Goal: Transaction & Acquisition: Purchase product/service

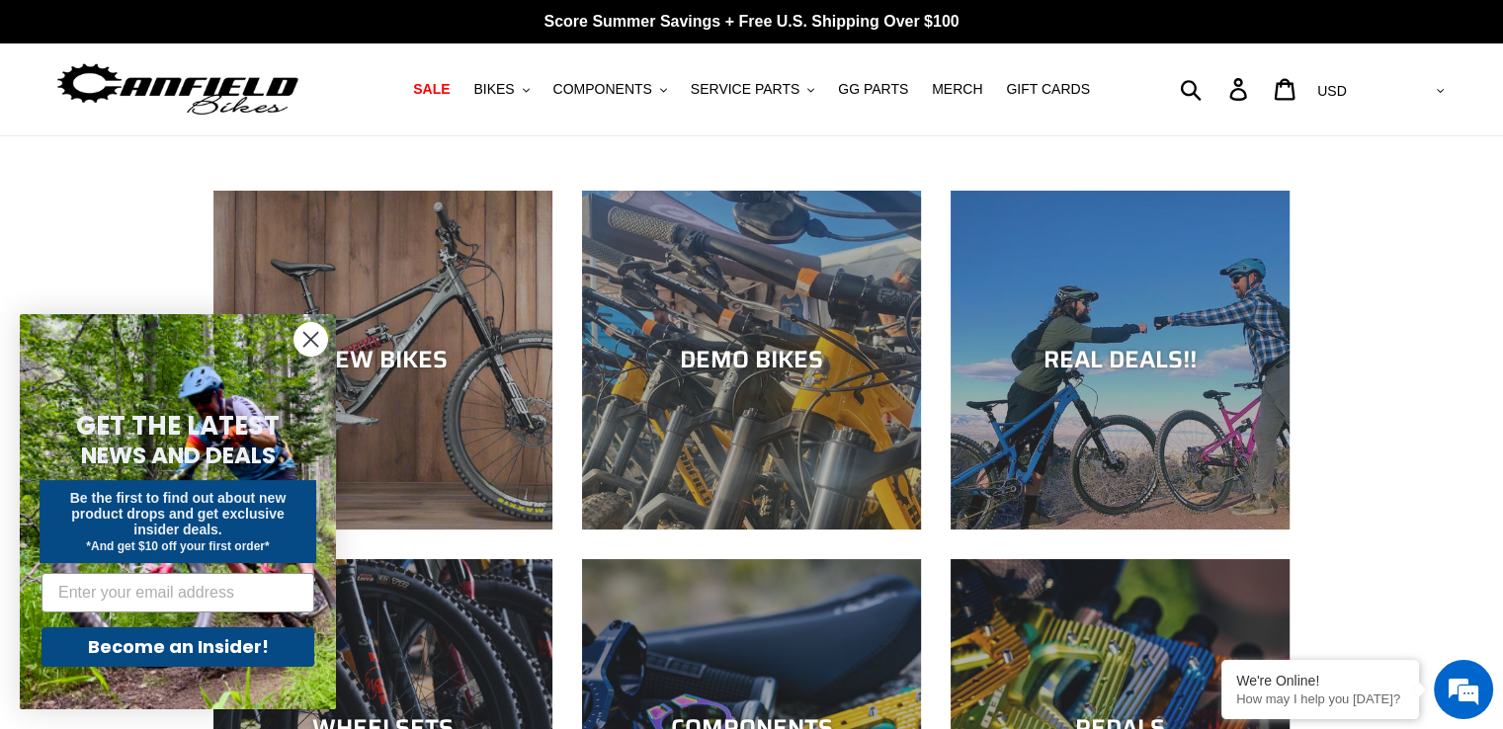
click at [289, 332] on form "GET THE LATEST NEWS AND DEALS Be the first to find out about new product drops …" at bounding box center [178, 511] width 316 height 395
click at [294, 331] on icon "Close dialog" at bounding box center [311, 339] width 35 height 35
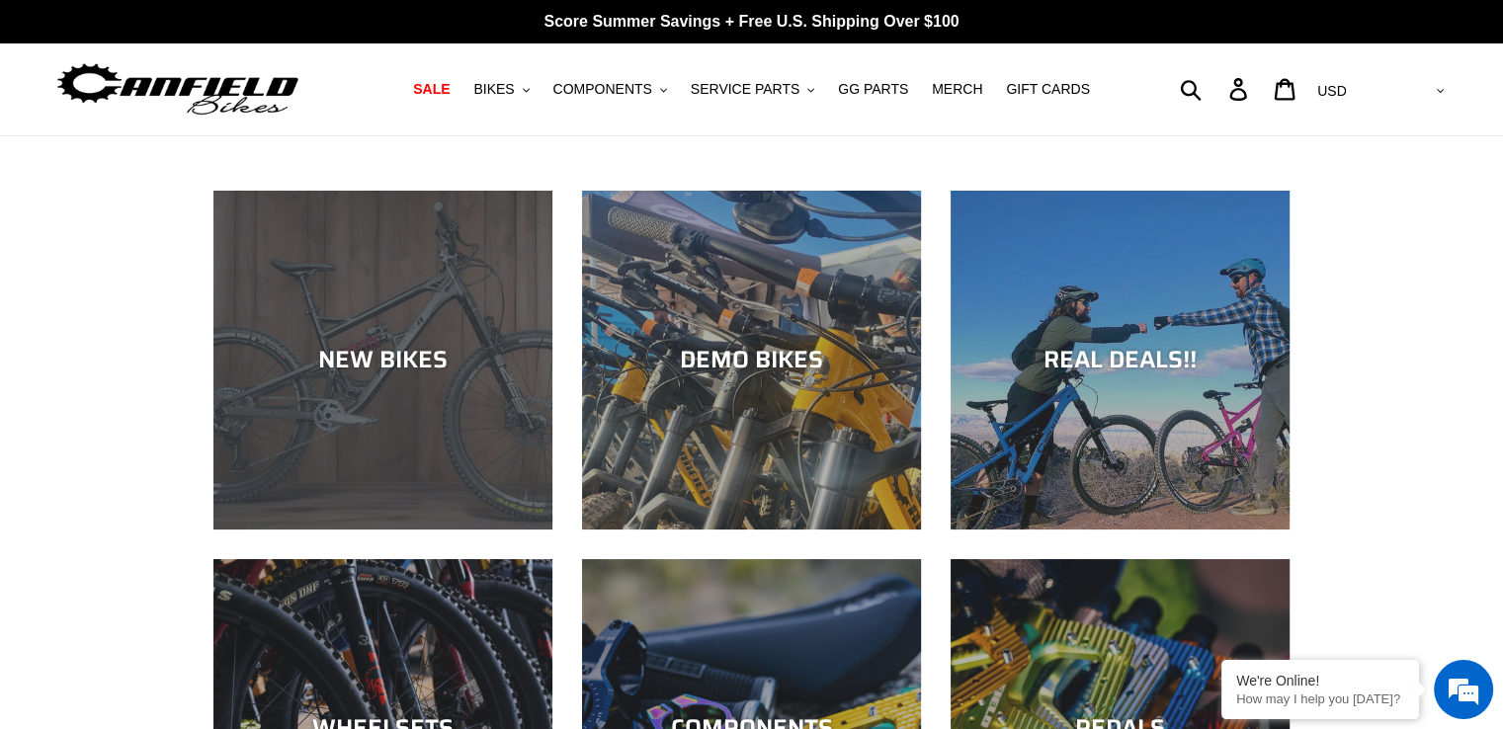
click at [396, 358] on div "NEW BIKES" at bounding box center [382, 360] width 339 height 29
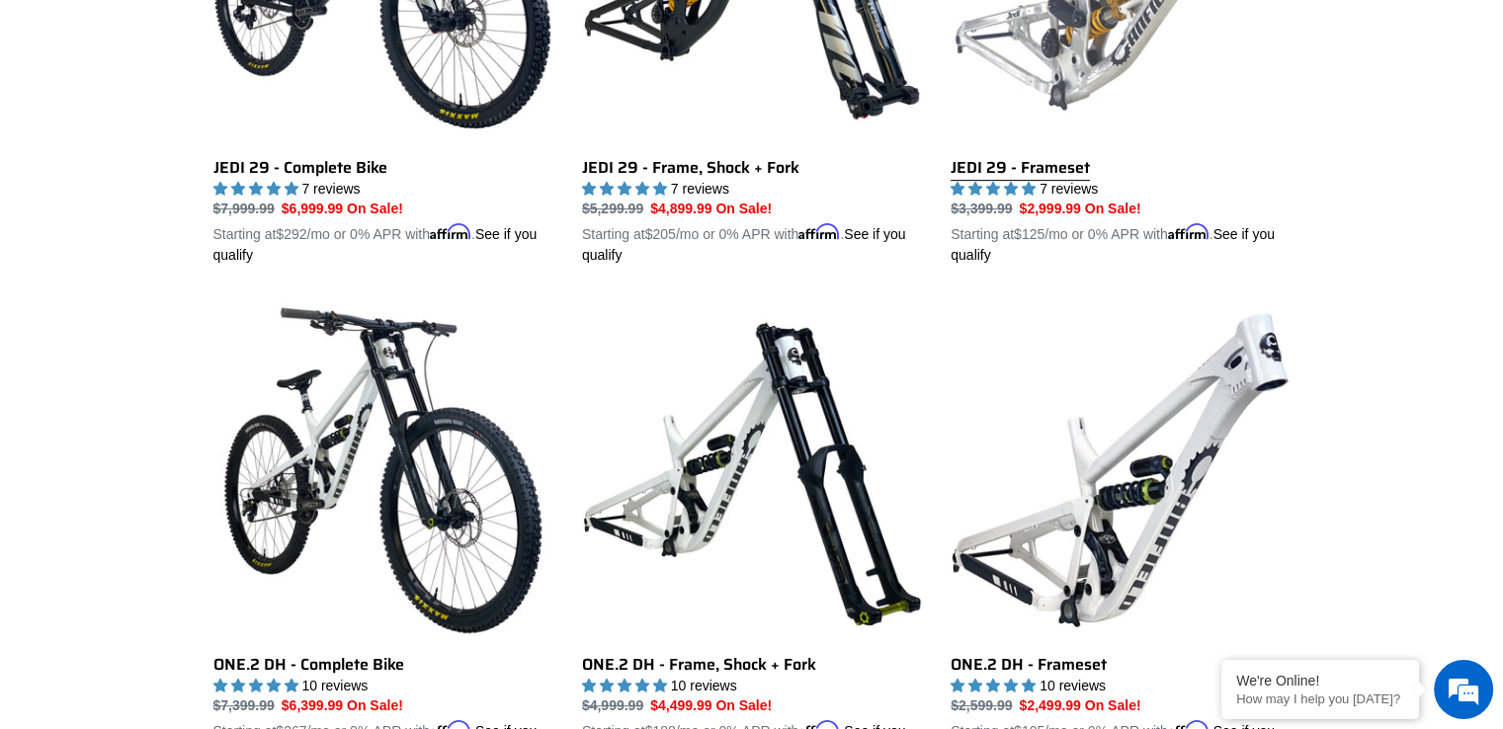
scroll to position [791, 0]
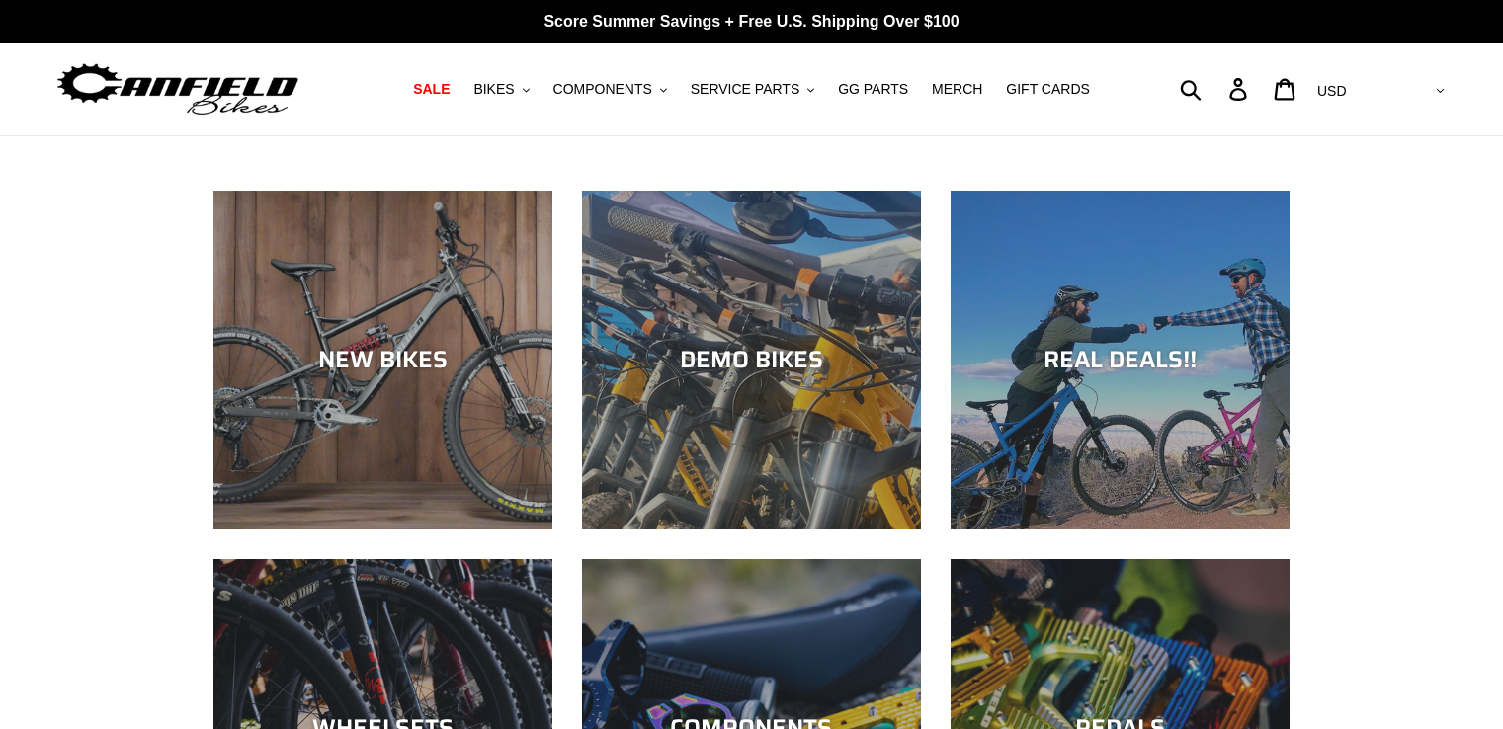
click at [730, 355] on div "DEMO BIKES" at bounding box center [751, 360] width 339 height 29
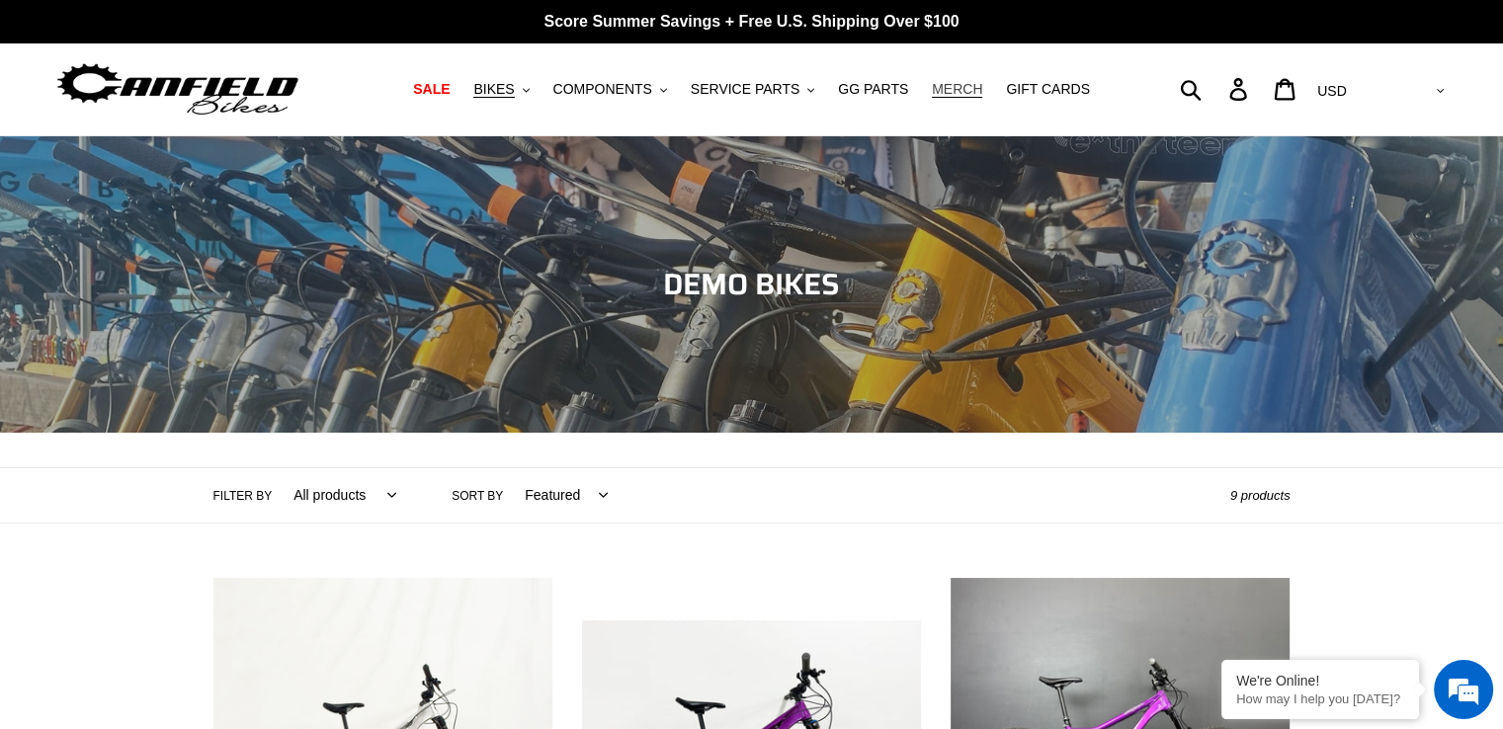
click at [933, 90] on span "MERCH" at bounding box center [957, 89] width 50 height 17
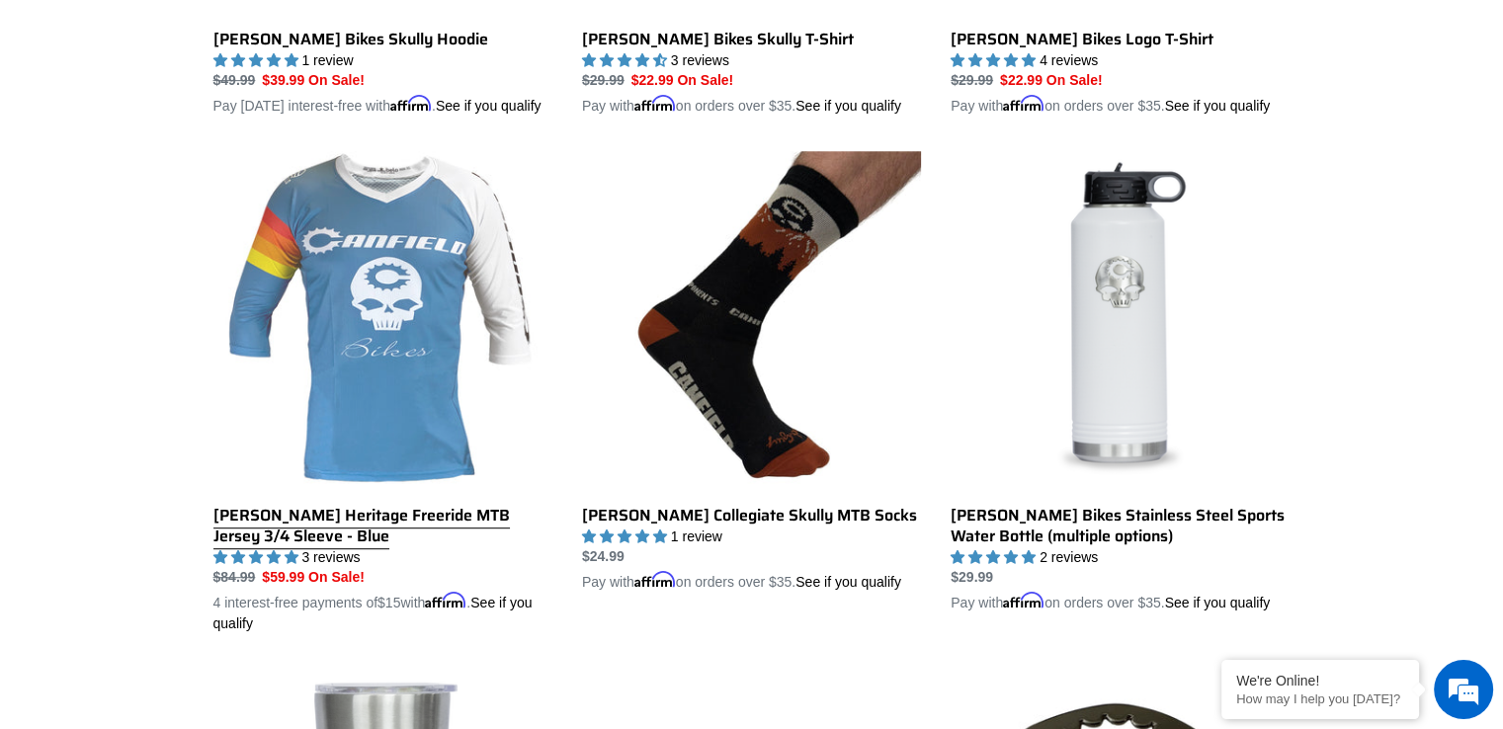
scroll to position [988, 0]
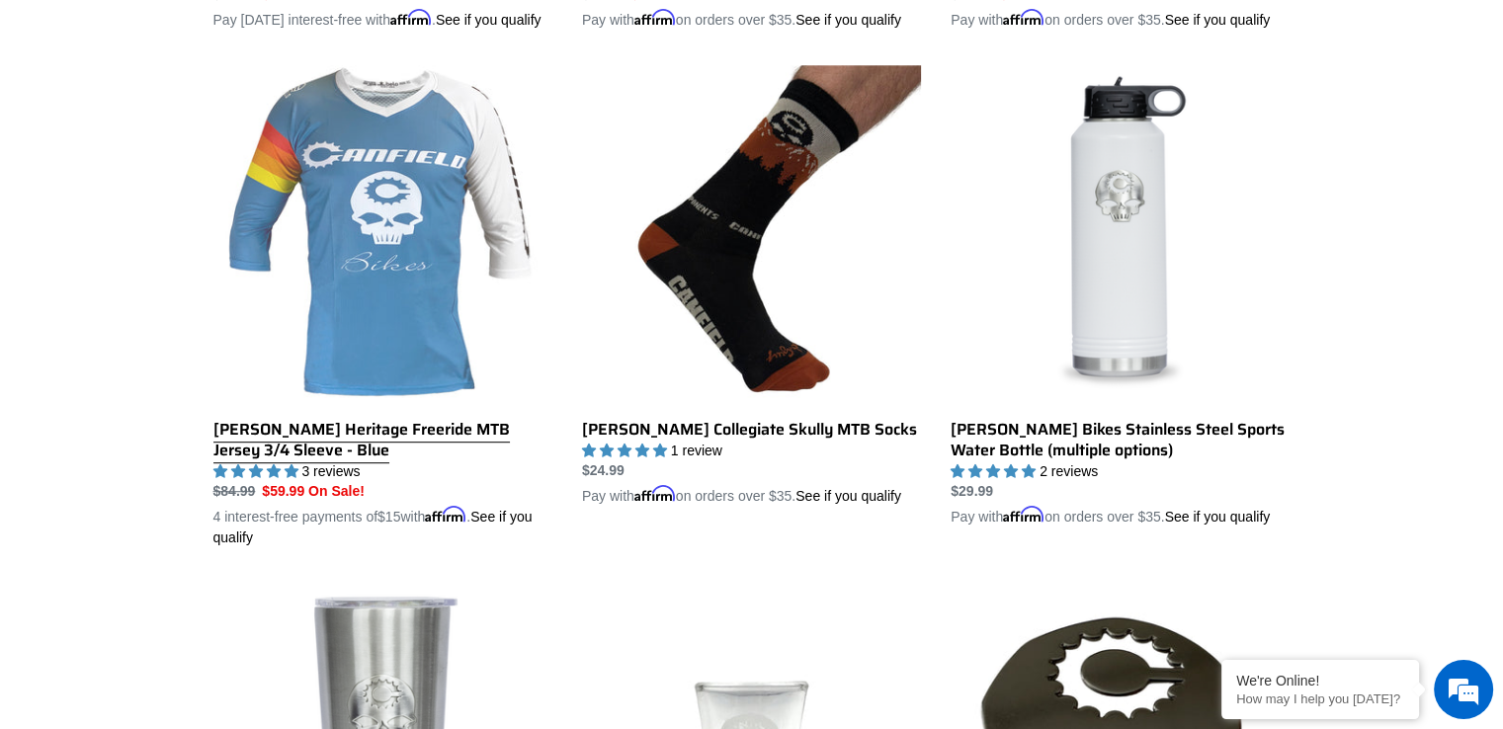
click at [380, 444] on link "[PERSON_NAME] Heritage Freeride MTB Jersey 3/4 Sleeve - Blue" at bounding box center [382, 306] width 339 height 483
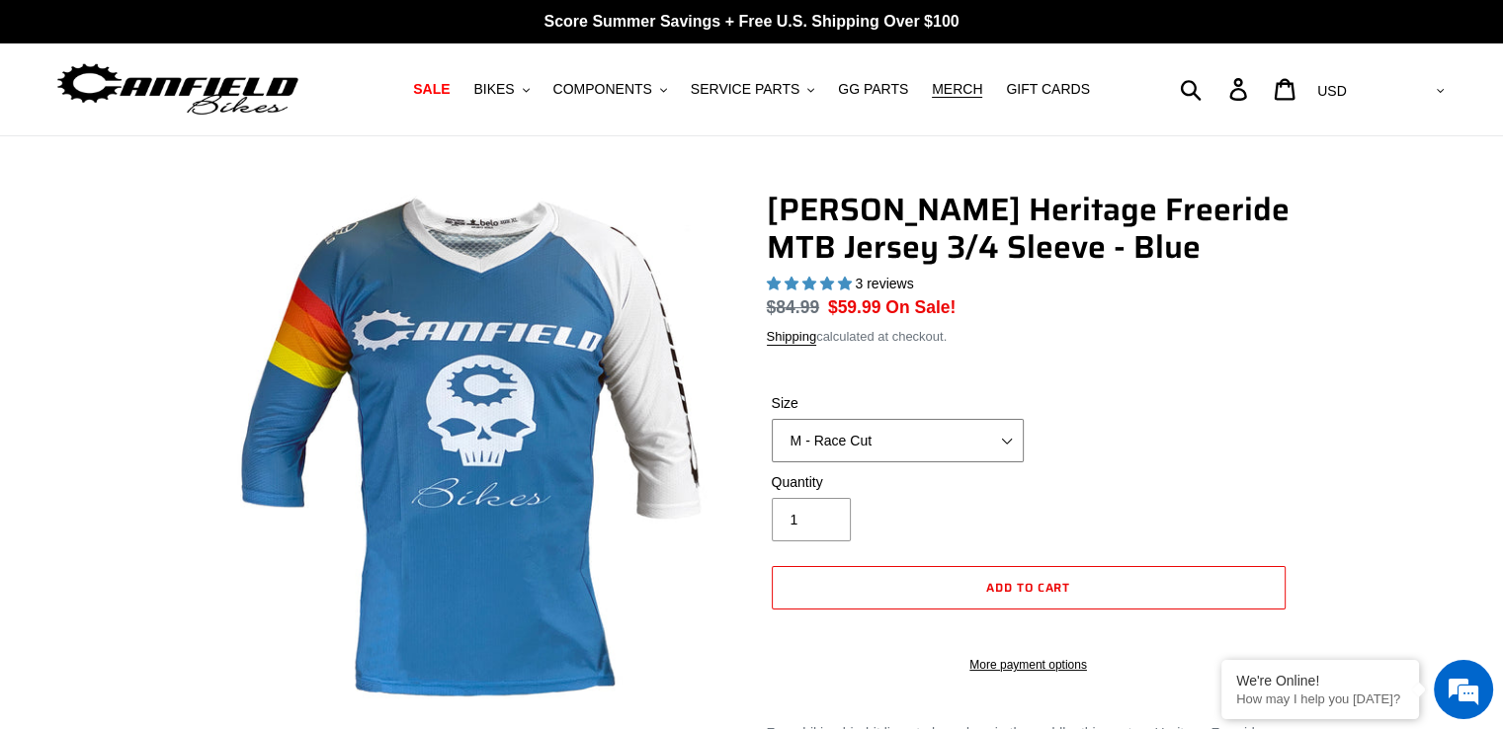
click at [865, 436] on select "S - Race Cut M - Race Cut L - Race Cut XL - Race Cut XXL - Race Cut S - Club Cu…" at bounding box center [898, 440] width 252 height 43
select select "highest-rating"
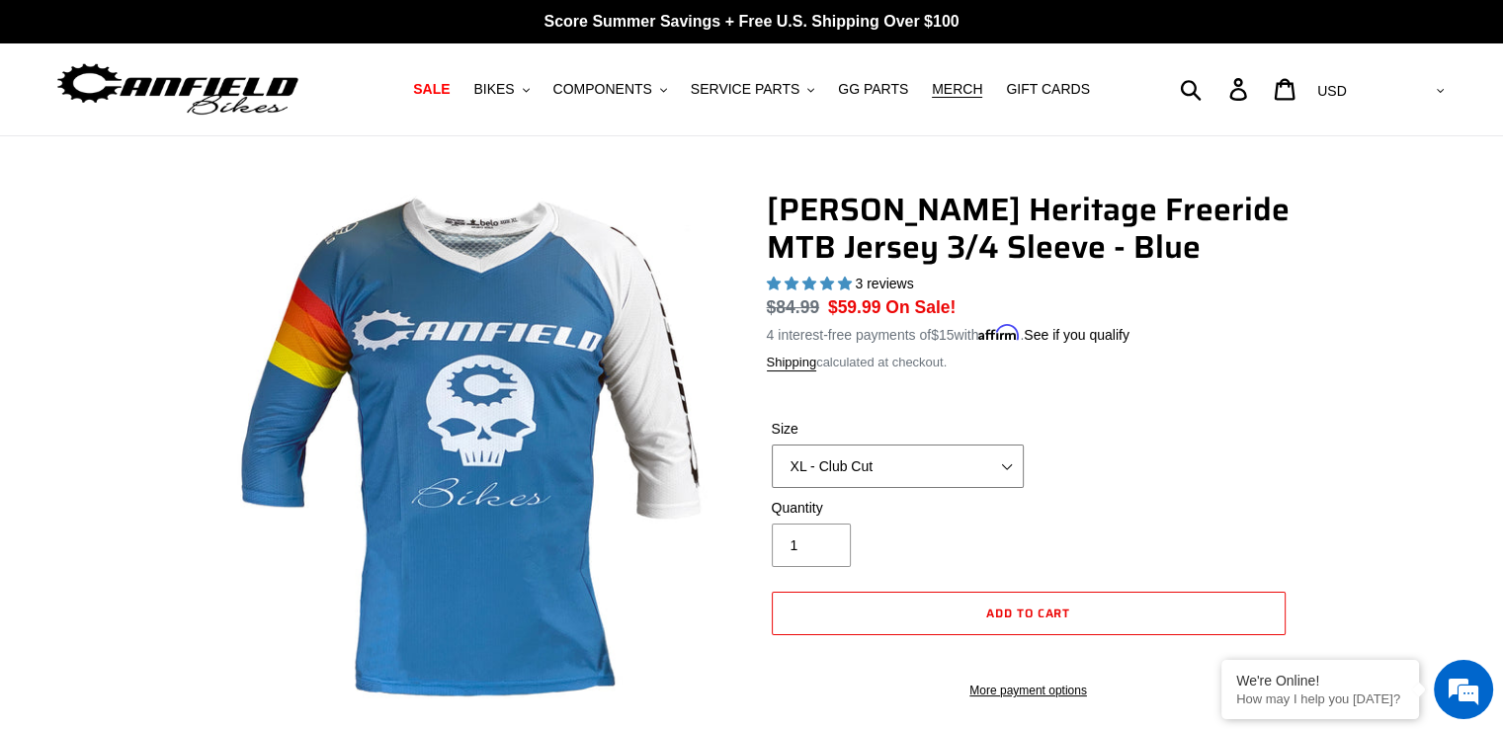
click at [772, 445] on select "S - Race Cut M - Race Cut L - Race Cut XL - Race Cut XXL - Race Cut S - Club Cu…" at bounding box center [898, 466] width 252 height 43
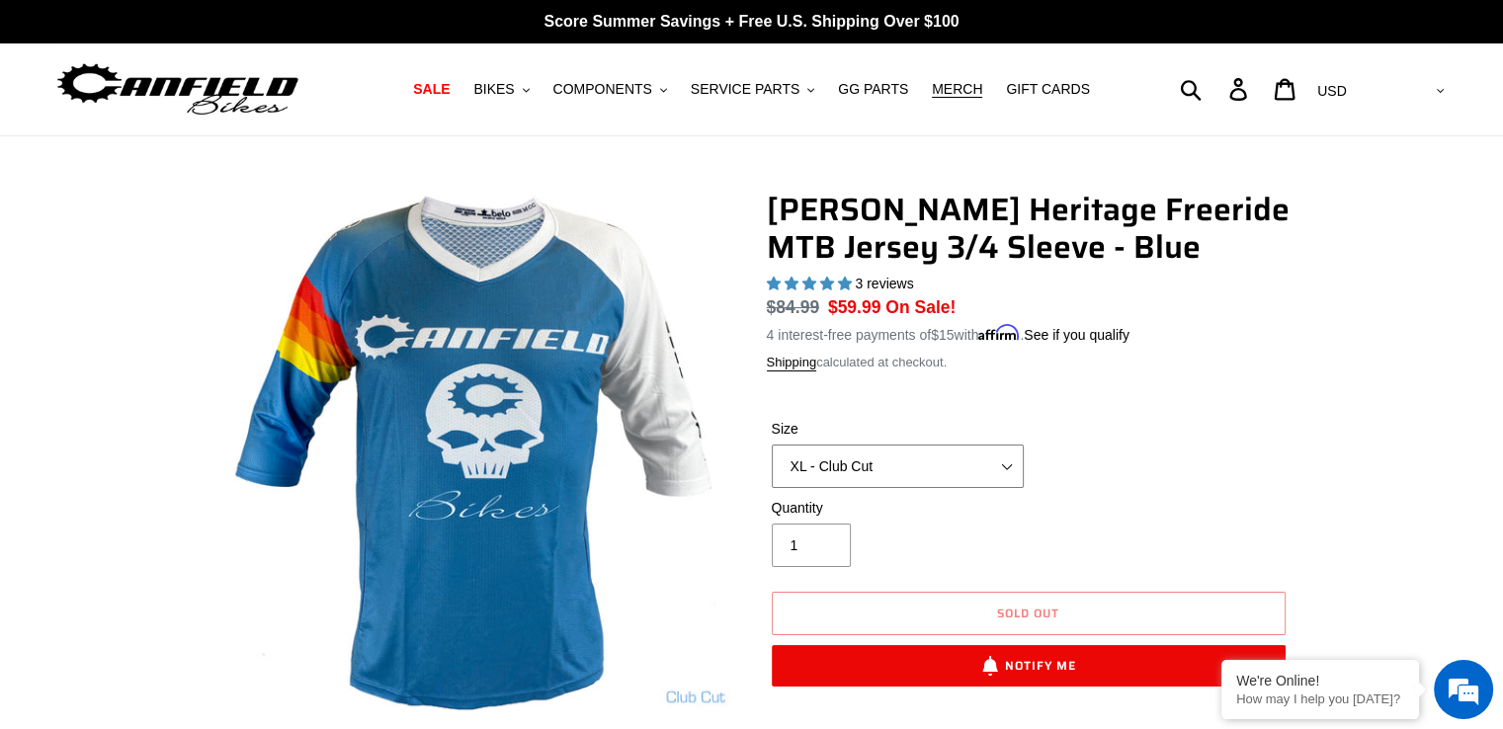
click at [799, 466] on select "S - Race Cut M - Race Cut L - Race Cut XL - Race Cut XXL - Race Cut S - Club Cu…" at bounding box center [898, 466] width 252 height 43
select select "XL - Race Cut"
click at [772, 445] on select "S - Race Cut M - Race Cut L - Race Cut XL - Race Cut XXL - Race Cut S - Club Cu…" at bounding box center [898, 466] width 252 height 43
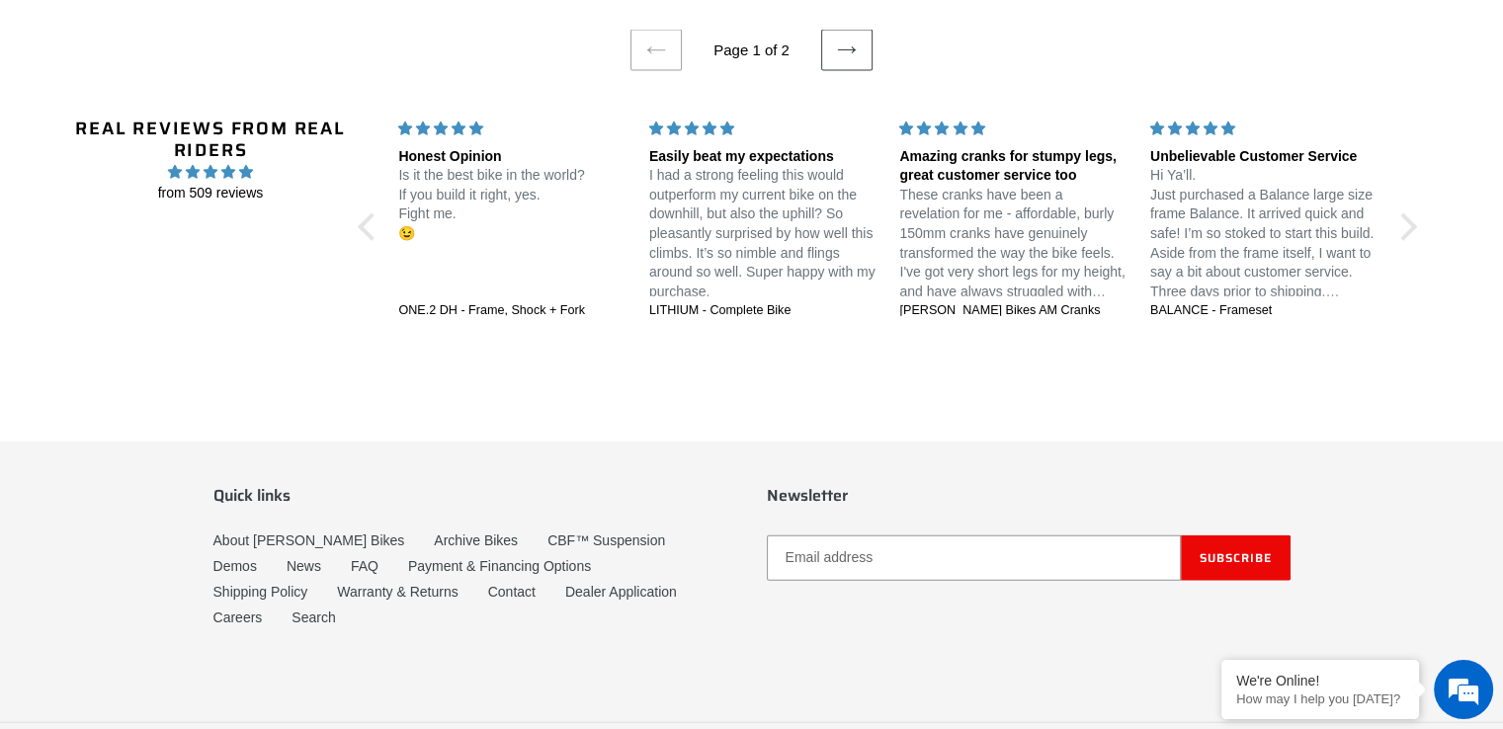
scroll to position [4540, 0]
